Goal: Ask a question: Seek information or help from site administrators or community

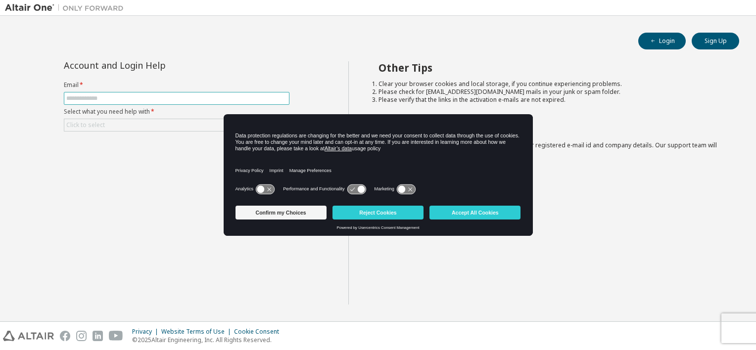
click at [200, 96] on input "text" at bounding box center [176, 99] width 221 height 8
type input "**********"
click at [143, 124] on div "Click to select" at bounding box center [176, 125] width 225 height 12
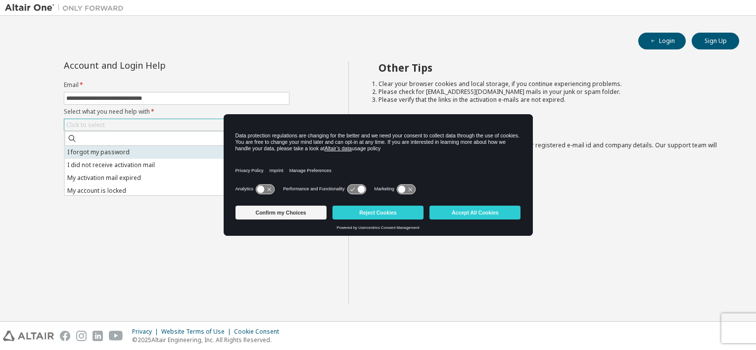
click at [115, 152] on li "I forgot my password" at bounding box center [176, 152] width 223 height 13
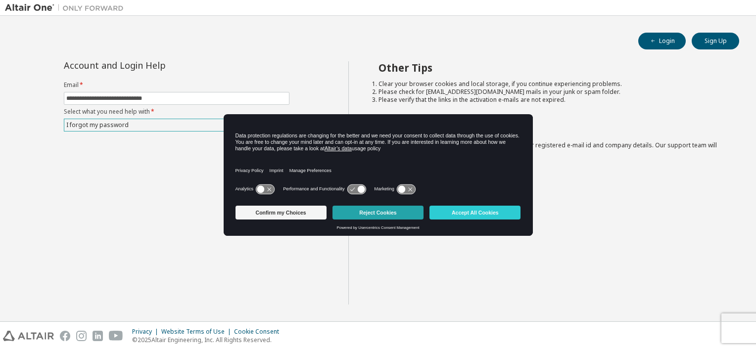
click at [388, 214] on button "Reject Cookies" at bounding box center [378, 213] width 91 height 14
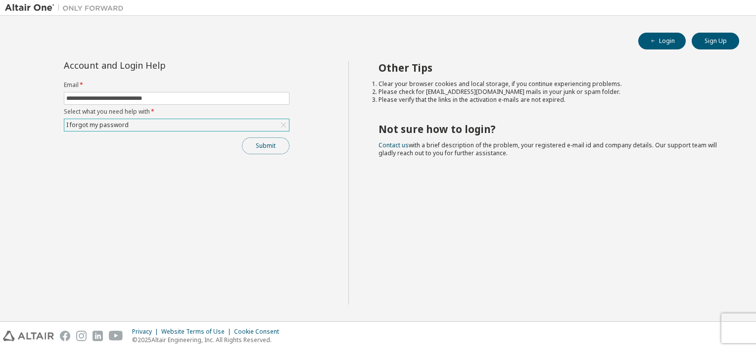
click at [266, 147] on button "Submit" at bounding box center [266, 146] width 48 height 17
click at [668, 42] on button "Login" at bounding box center [662, 41] width 48 height 17
drag, startPoint x: 286, startPoint y: 127, endPoint x: 322, endPoint y: 127, distance: 36.1
click at [277, 126] on div "Click to select" at bounding box center [176, 125] width 225 height 12
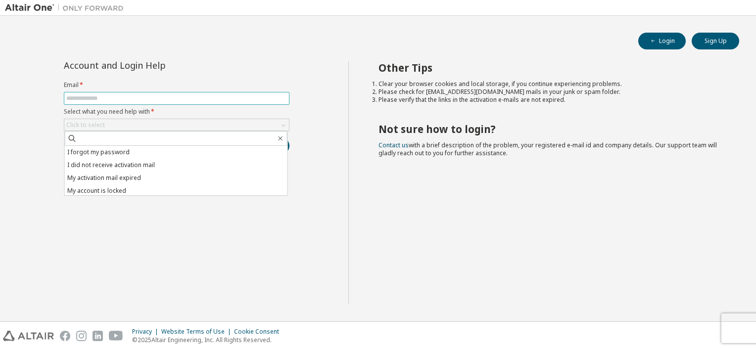
drag, startPoint x: 222, startPoint y: 97, endPoint x: 221, endPoint y: 102, distance: 5.0
click at [221, 102] on span at bounding box center [177, 98] width 226 height 13
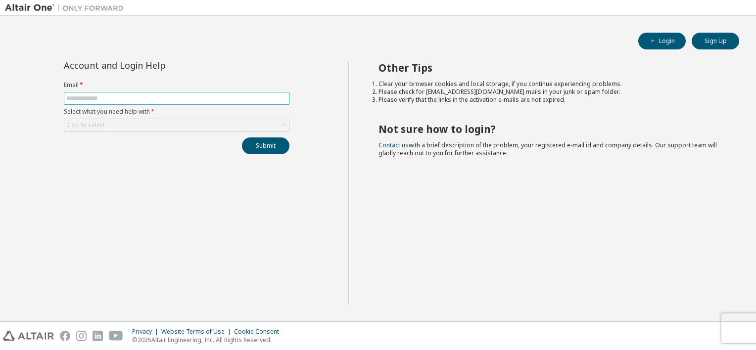
click at [221, 102] on span at bounding box center [177, 98] width 226 height 13
click at [226, 93] on span at bounding box center [177, 98] width 226 height 13
click at [213, 97] on input "text" at bounding box center [176, 99] width 221 height 8
type input "**********"
click at [280, 121] on icon at bounding box center [284, 125] width 10 height 10
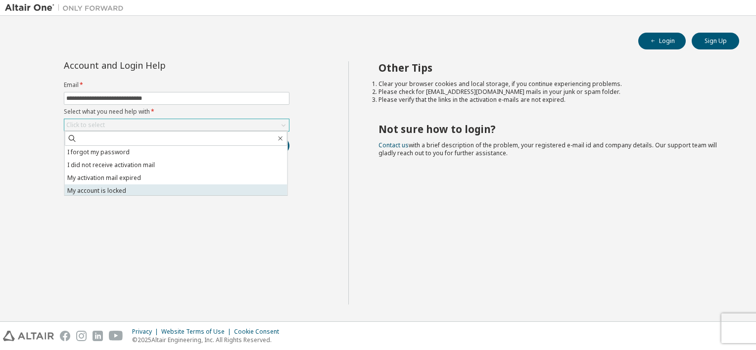
click at [123, 191] on li "My account is locked" at bounding box center [176, 191] width 223 height 13
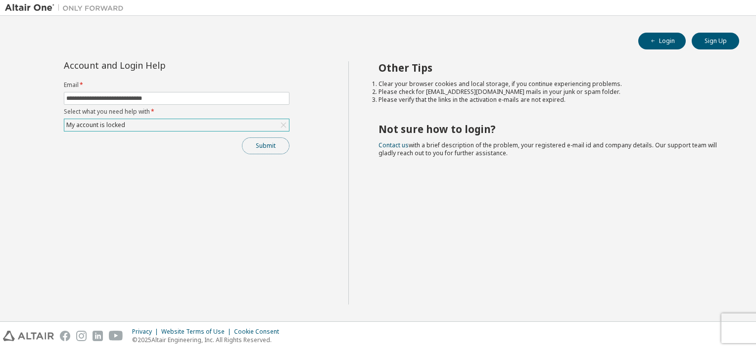
click at [263, 144] on button "Submit" at bounding box center [266, 146] width 48 height 17
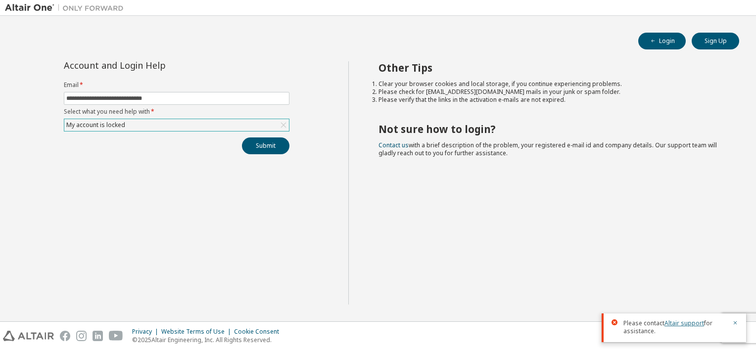
click at [691, 323] on link "Altair support" at bounding box center [685, 323] width 40 height 8
click at [681, 327] on link "Altair support" at bounding box center [685, 323] width 40 height 8
